Goal: Task Accomplishment & Management: Check status

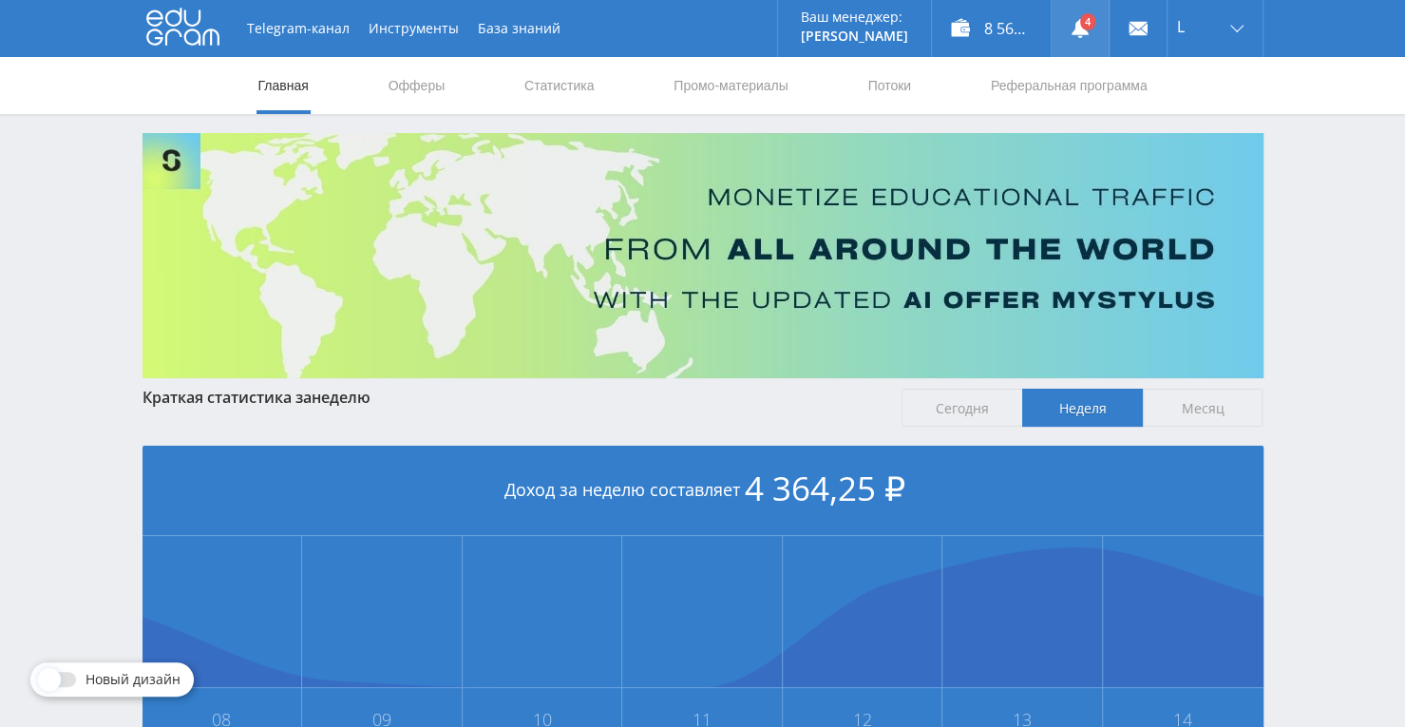
click at [1078, 23] on use at bounding box center [1079, 28] width 17 height 19
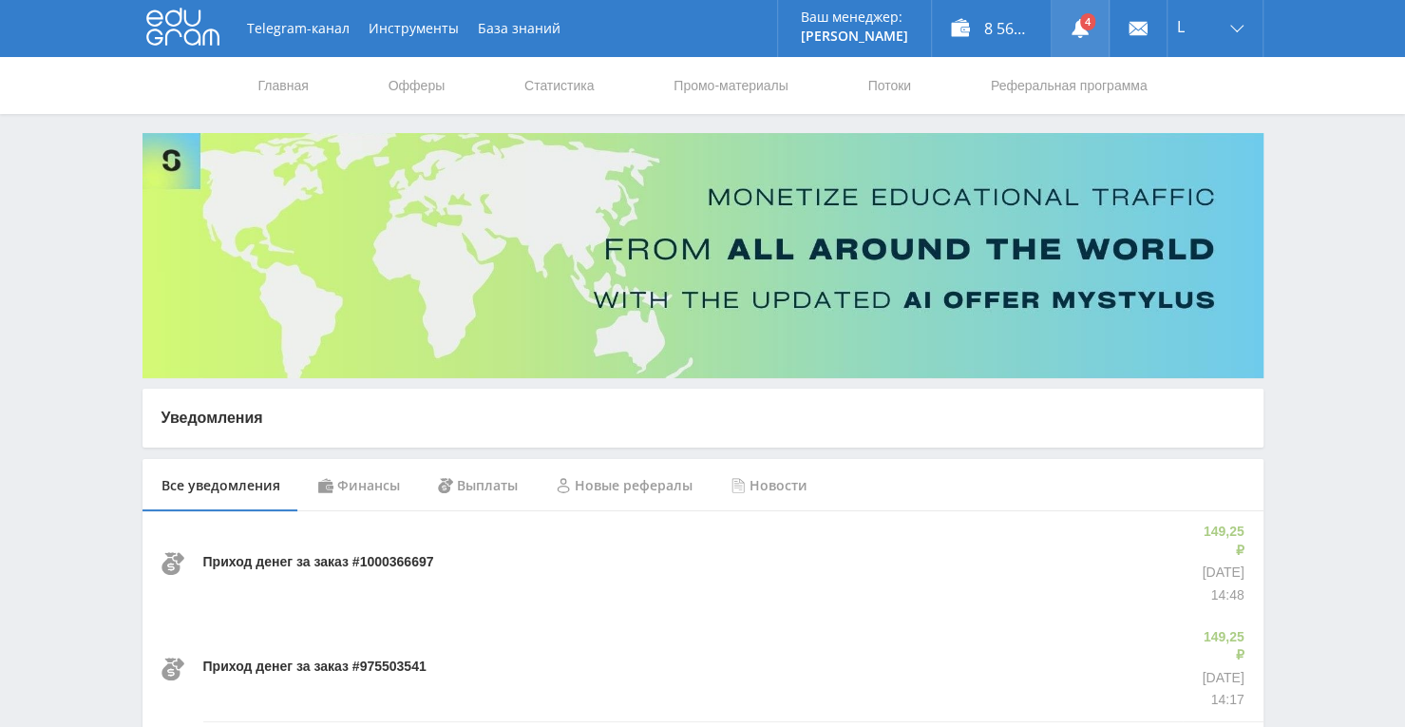
click at [1095, 16] on link at bounding box center [1079, 28] width 57 height 57
click at [538, 76] on link "Статистика" at bounding box center [559, 85] width 74 height 57
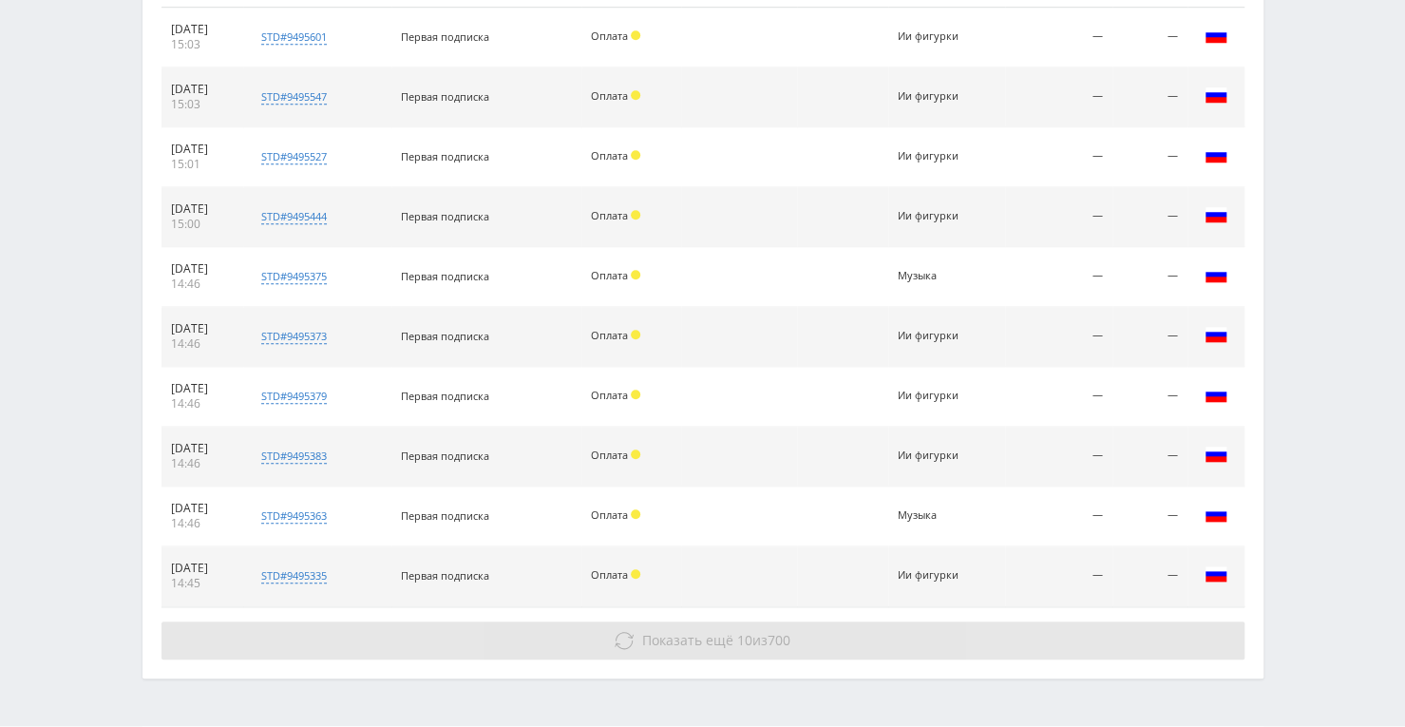
scroll to position [863, 0]
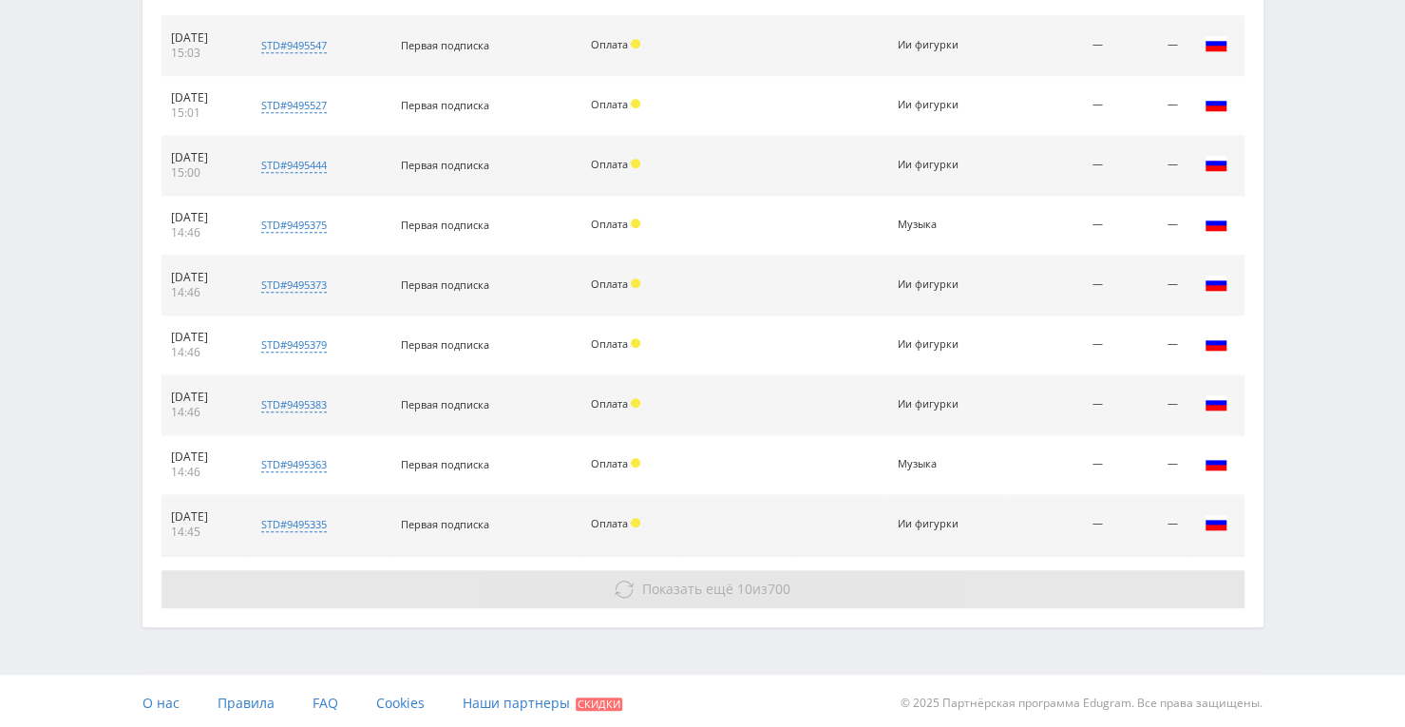
click at [663, 587] on span "Показать ещё" at bounding box center [687, 588] width 91 height 18
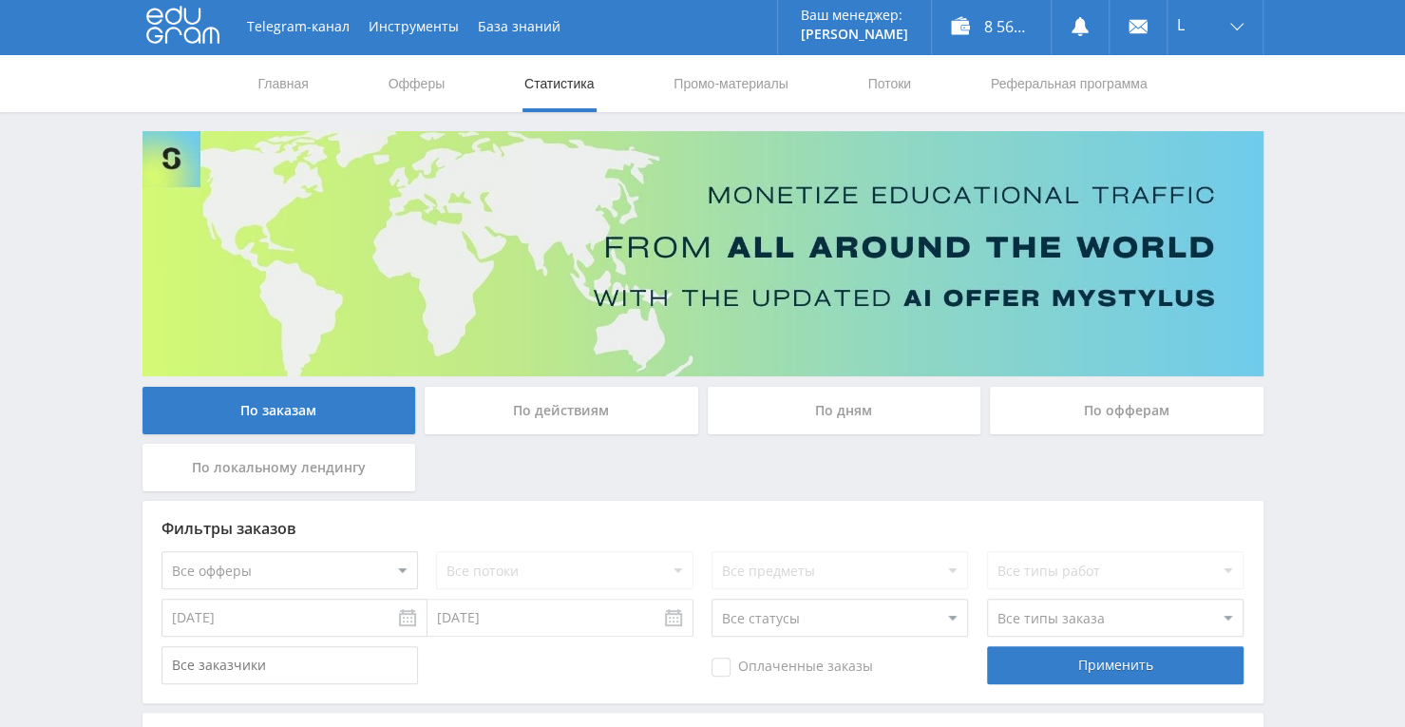
scroll to position [0, 0]
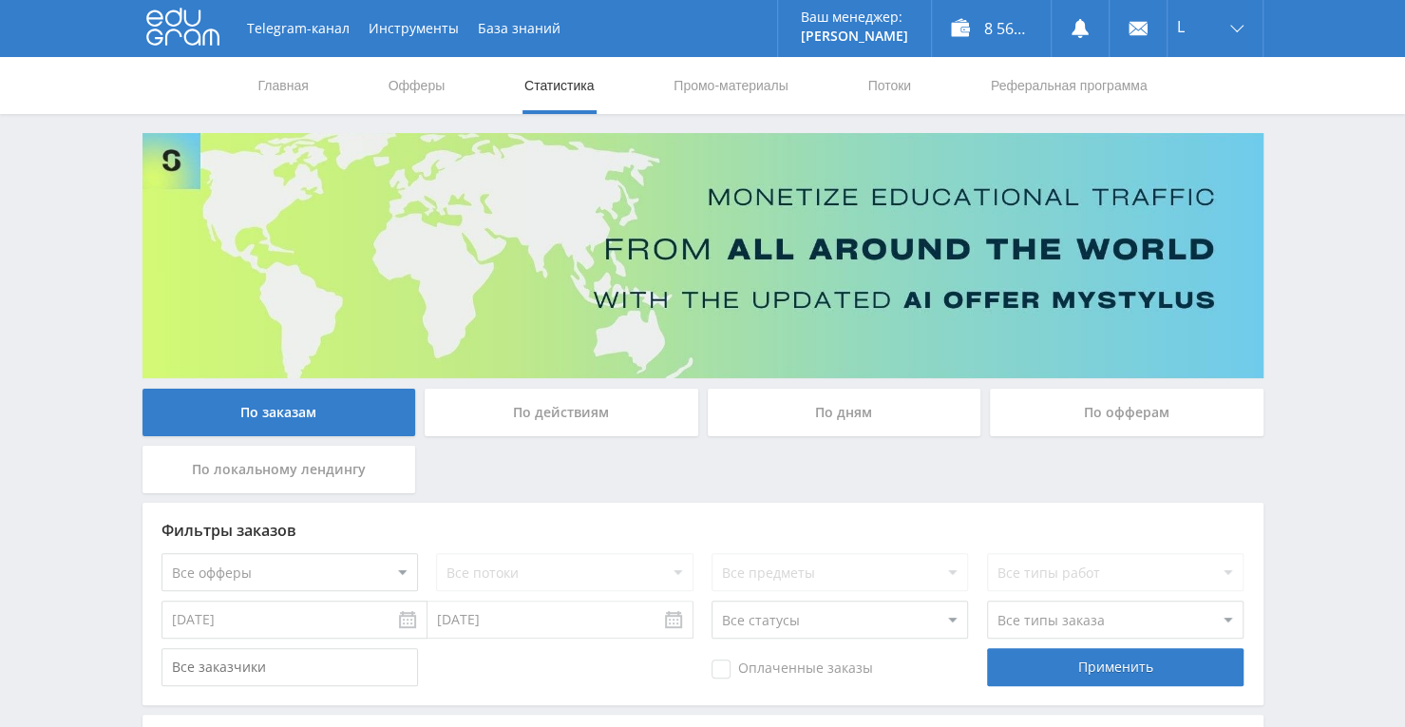
click at [579, 93] on link "Статистика" at bounding box center [559, 85] width 74 height 57
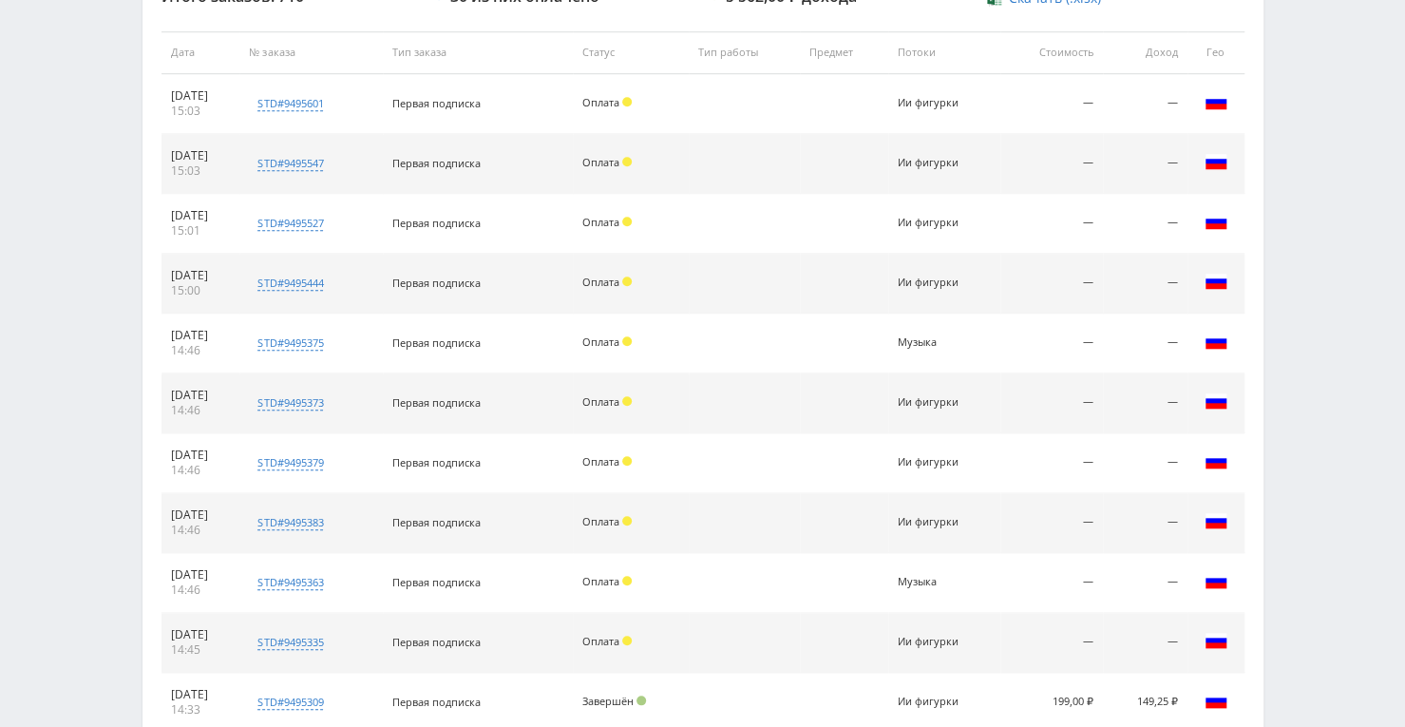
scroll to position [760, 0]
